Goal: Information Seeking & Learning: Understand process/instructions

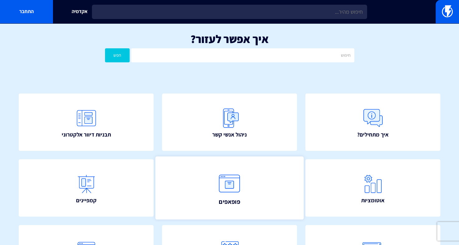
click at [232, 188] on img at bounding box center [229, 183] width 27 height 27
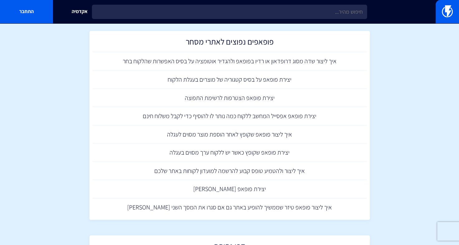
scroll to position [579, 0]
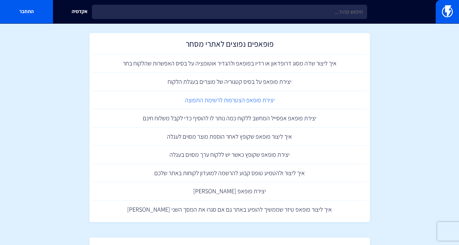
click at [266, 99] on link "יצירת פופאפ הצטרפות לרשימת התפוצה" at bounding box center [229, 100] width 274 height 18
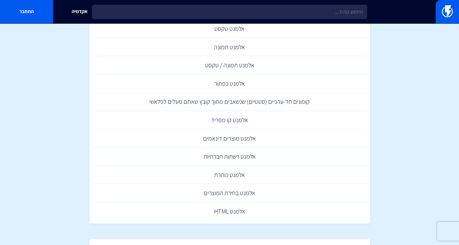
scroll to position [210, 0]
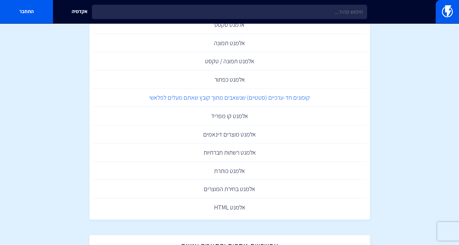
click at [300, 95] on link "קופונים חד-ערכיים (סטטיים) שנשאבים מתוך קובץ שאתם מעלים לפלאשי" at bounding box center [229, 97] width 274 height 18
